Goal: Task Accomplishment & Management: Complete application form

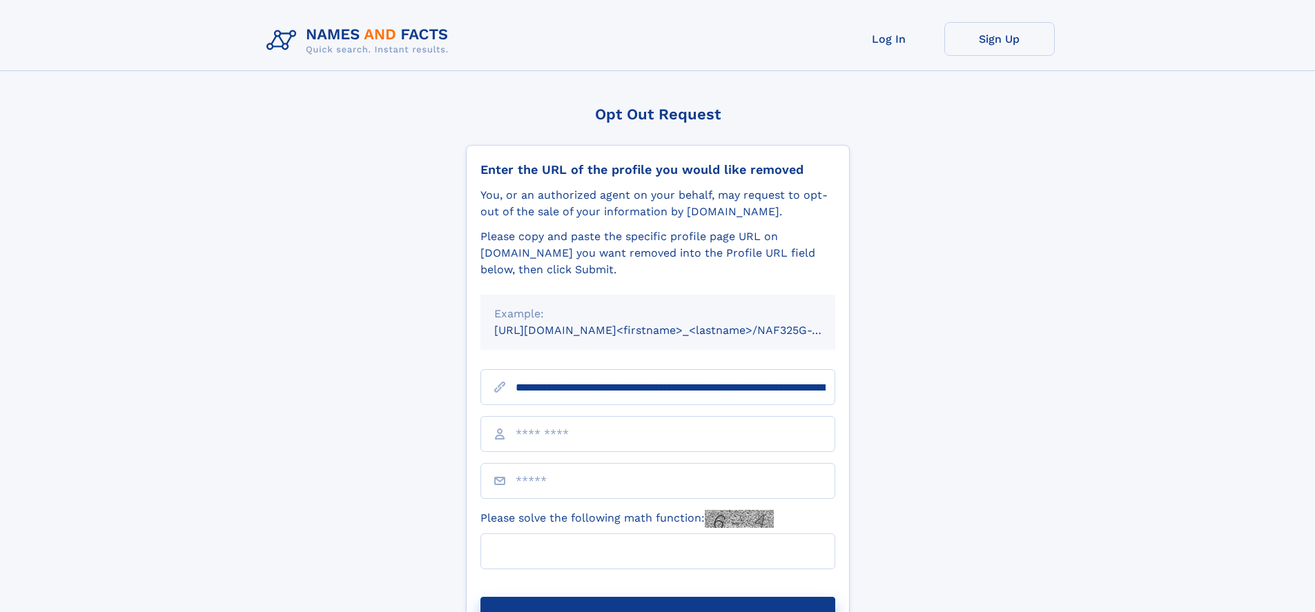
type input "**********"
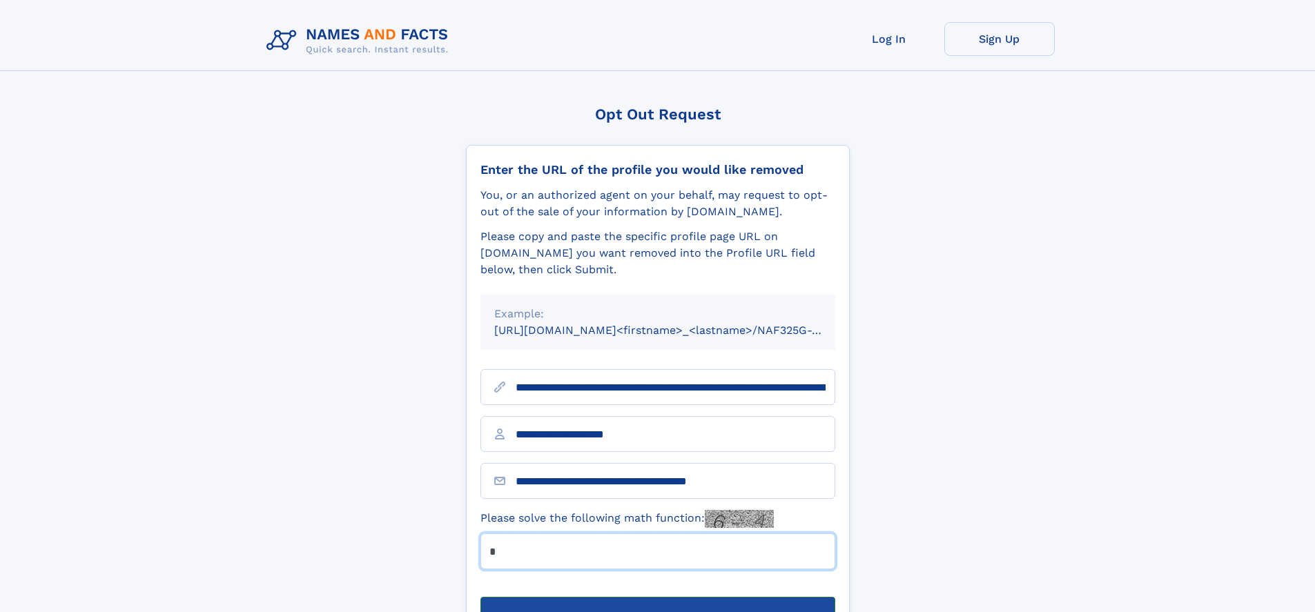
type input "*"
click at [657, 597] on button "Submit Opt Out Request" at bounding box center [657, 619] width 355 height 44
